Goal: Download file/media

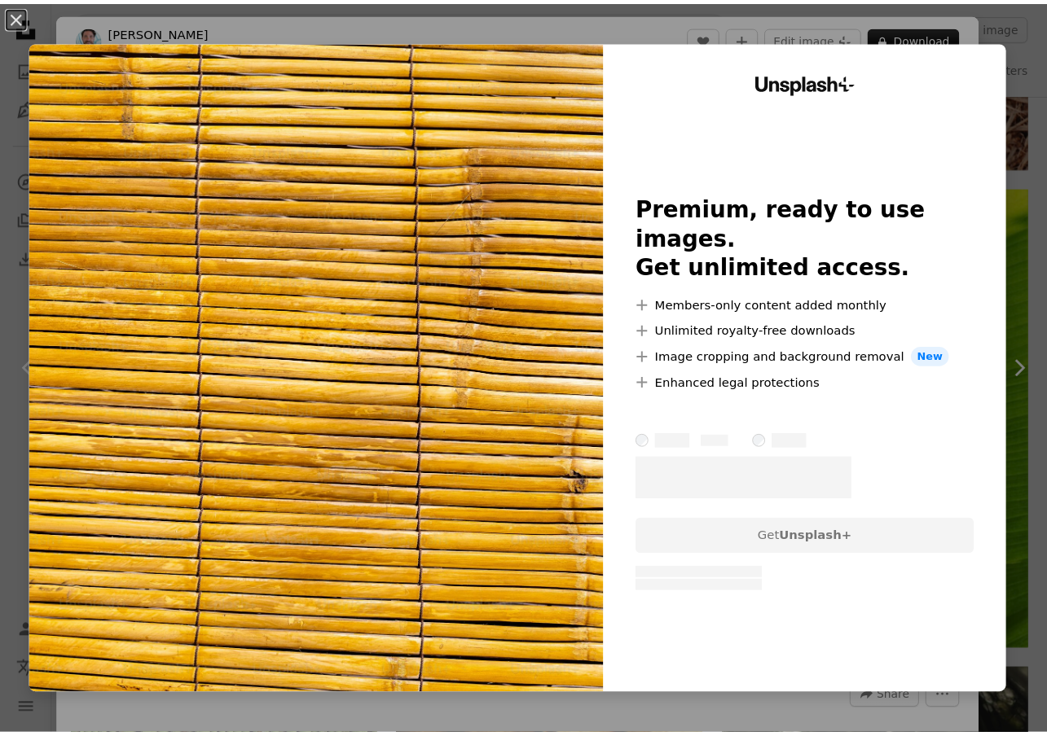
scroll to position [6191, 0]
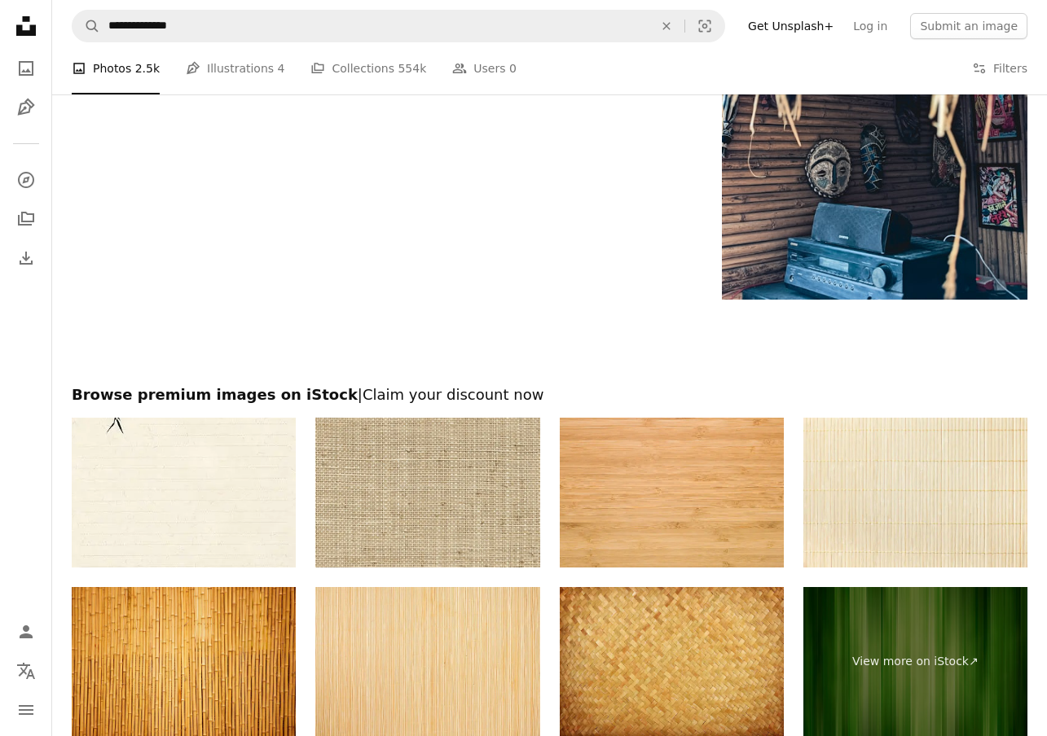
scroll to position [9775, 0]
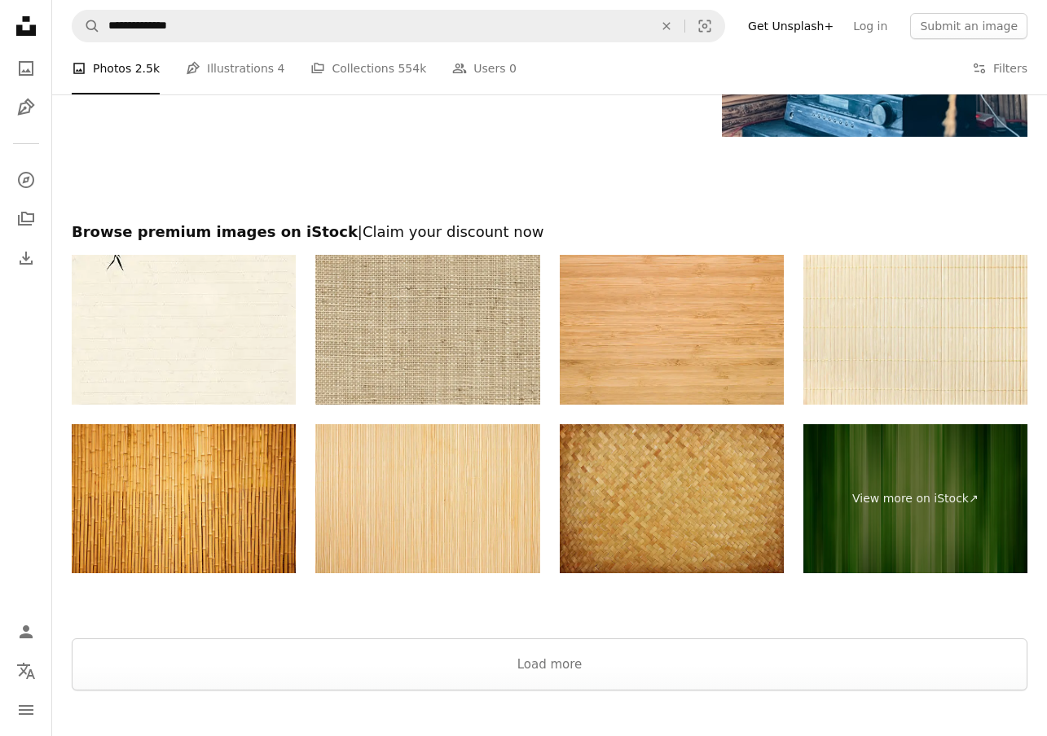
click at [743, 490] on img at bounding box center [672, 499] width 224 height 150
